Goal: Navigation & Orientation: Find specific page/section

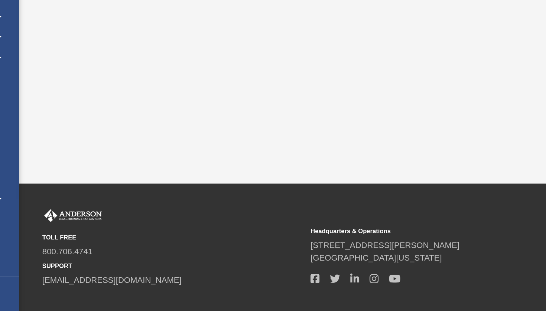
scroll to position [145, 0]
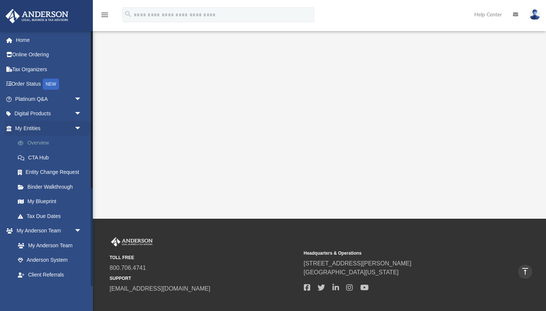
click at [44, 141] on link "Overview" at bounding box center [51, 143] width 82 height 15
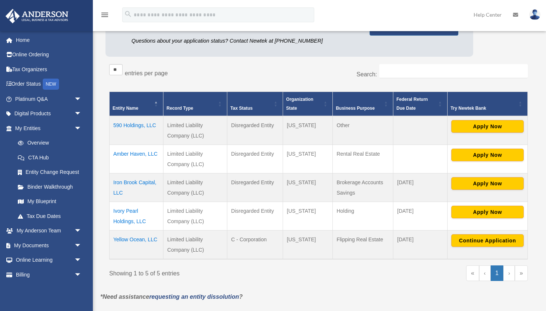
scroll to position [95, 0]
